Goal: Task Accomplishment & Management: Manage account settings

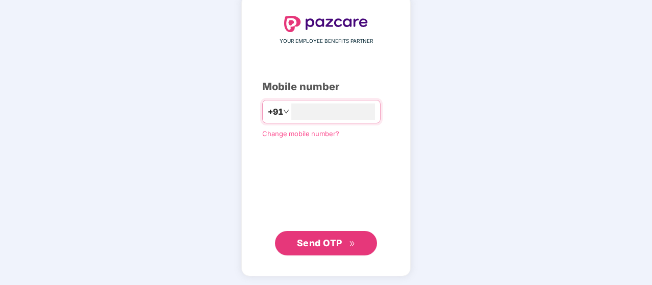
type input "**********"
click at [322, 234] on button "Send OTP" at bounding box center [326, 243] width 102 height 25
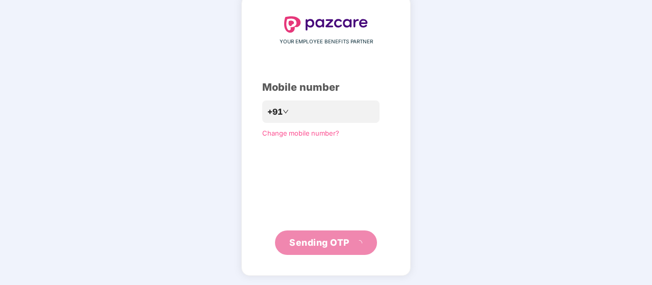
scroll to position [47, 0]
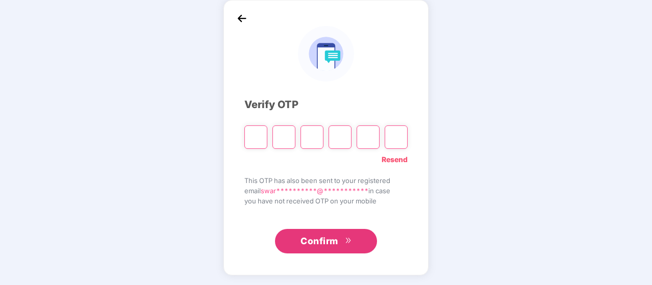
type input "*"
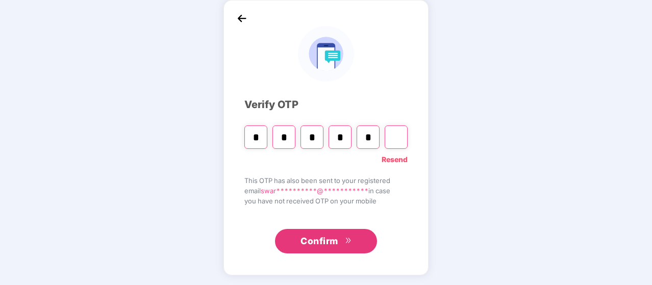
type input "*"
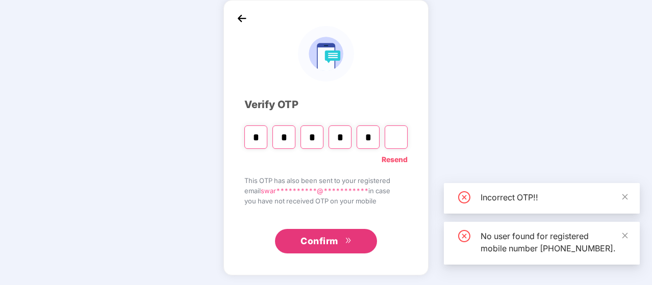
type input "*"
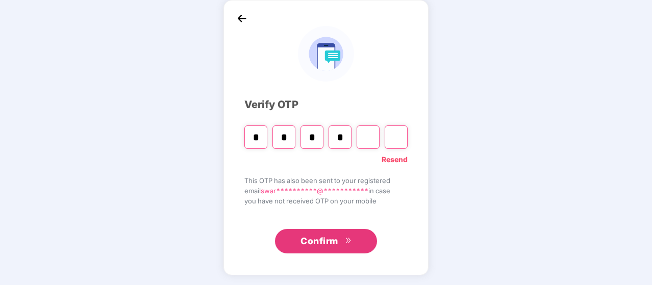
type input "*"
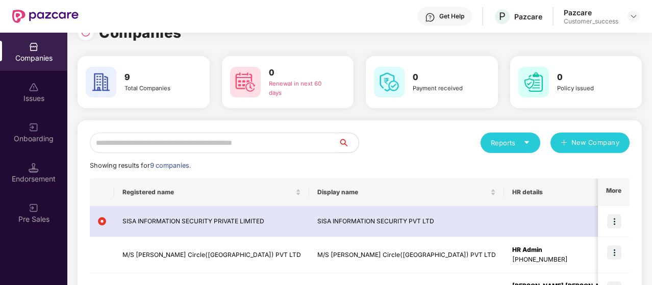
scroll to position [10, 0]
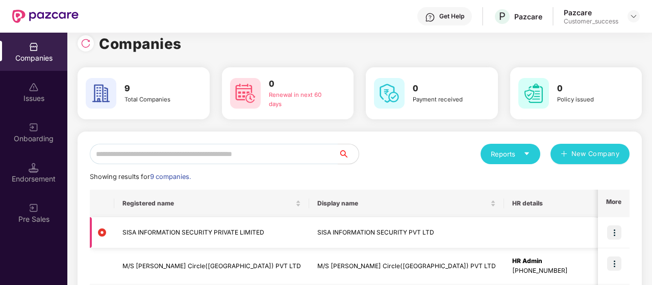
click at [614, 235] on img at bounding box center [615, 233] width 14 height 14
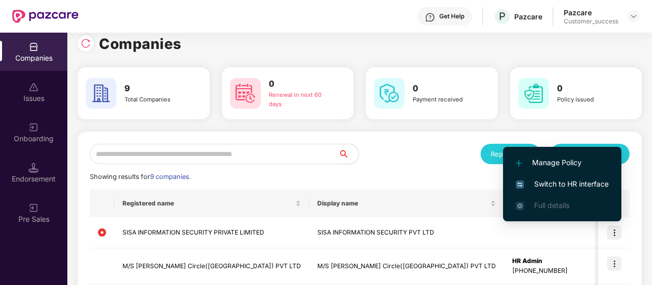
click at [550, 158] on span "Manage Policy" at bounding box center [562, 162] width 93 height 11
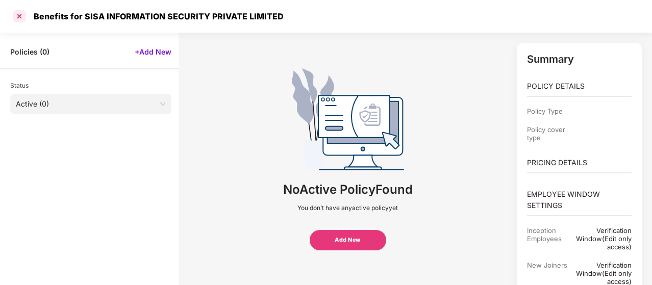
click at [19, 18] on div at bounding box center [19, 16] width 16 height 16
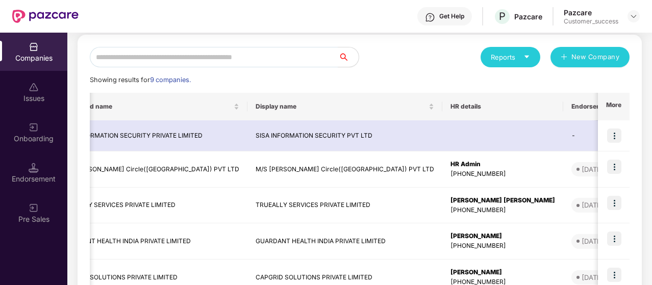
scroll to position [0, 65]
click at [47, 131] on div "Onboarding" at bounding box center [33, 132] width 67 height 38
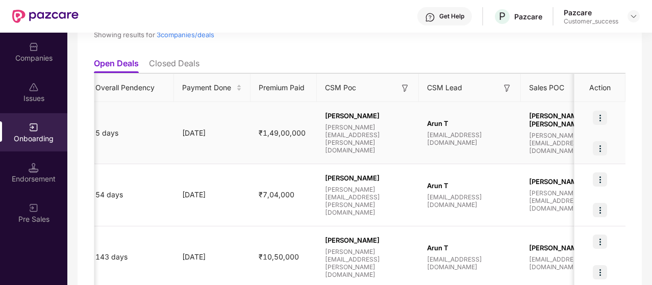
scroll to position [0, 599]
